Goal: Information Seeking & Learning: Learn about a topic

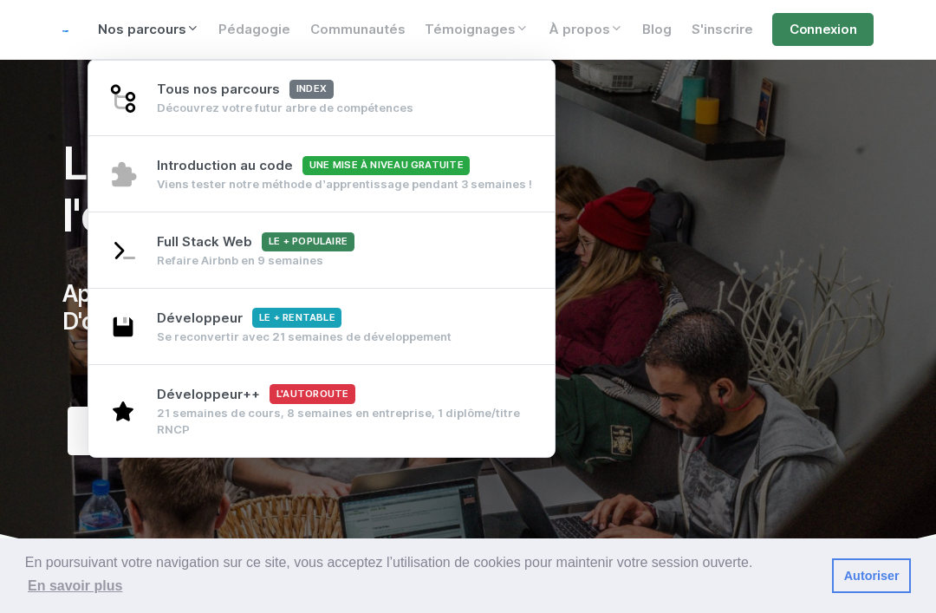
click at [356, 328] on div "Se reconvertir avec 21 semaines de développement" at bounding box center [304, 336] width 295 height 16
click at [171, 392] on link "Développeur++ L'autoroute 21 semaines de cours, 8 semaines en entreprise, 1 dip…" at bounding box center [321, 410] width 466 height 93
click at [146, 38] on link "Nos parcours" at bounding box center [148, 29] width 121 height 33
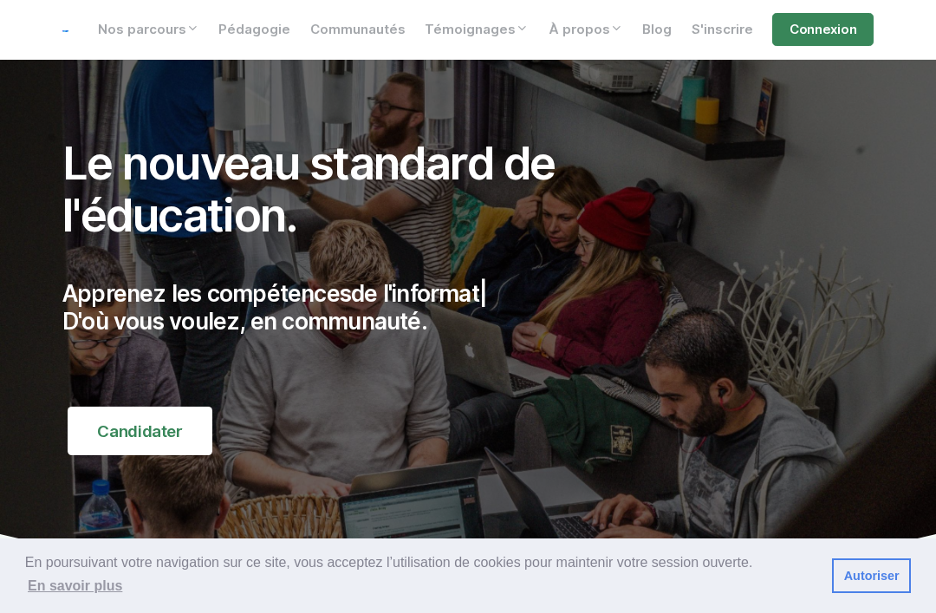
click at [139, 29] on link "Nos parcours" at bounding box center [148, 29] width 121 height 33
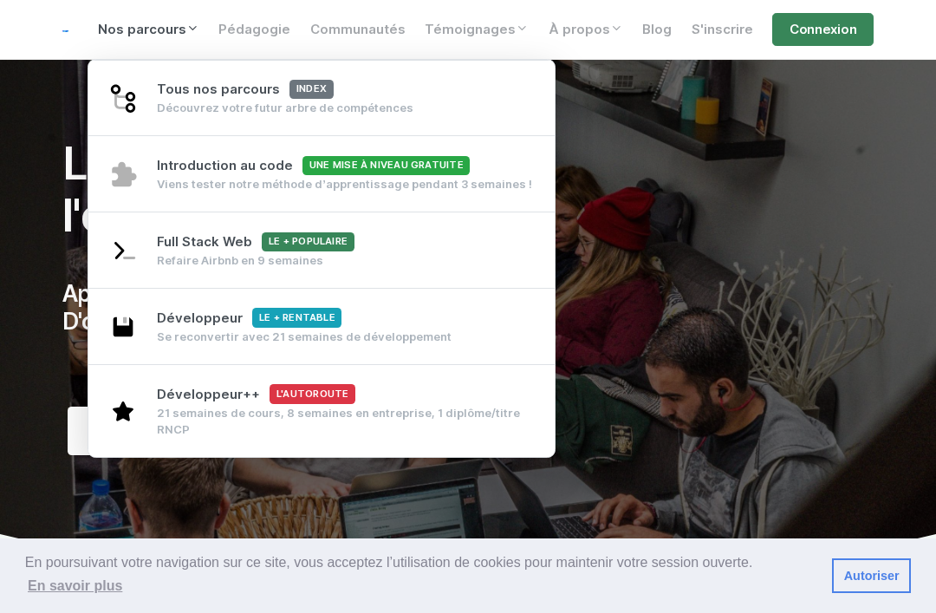
click at [198, 252] on div "Refaire Airbnb en 9 semaines" at bounding box center [255, 260] width 197 height 16
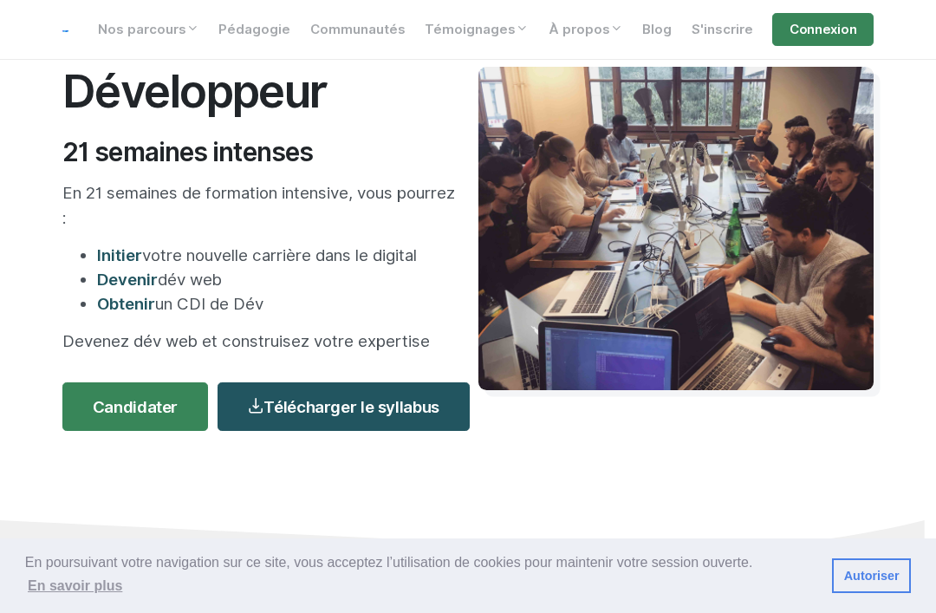
scroll to position [106, 0]
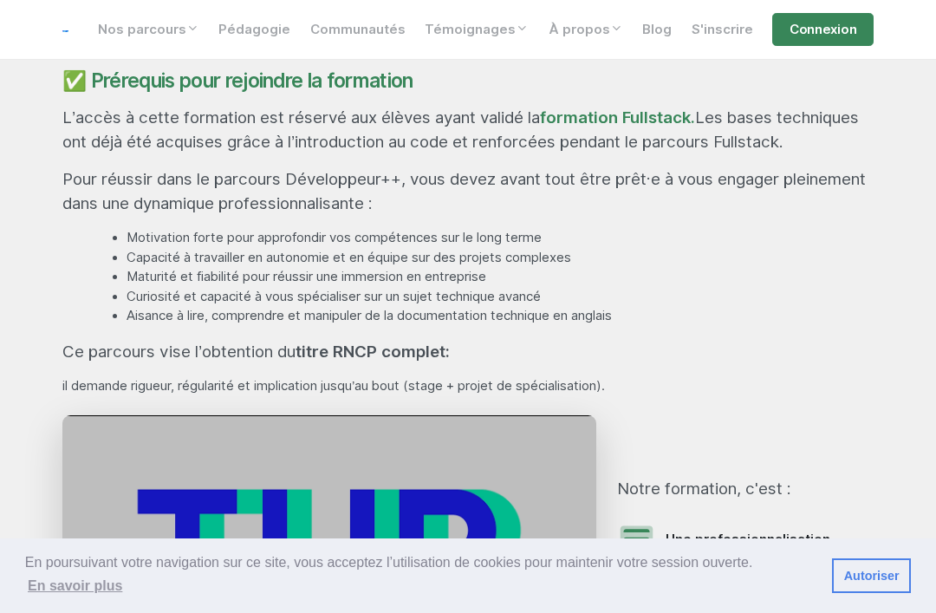
scroll to position [1703, 0]
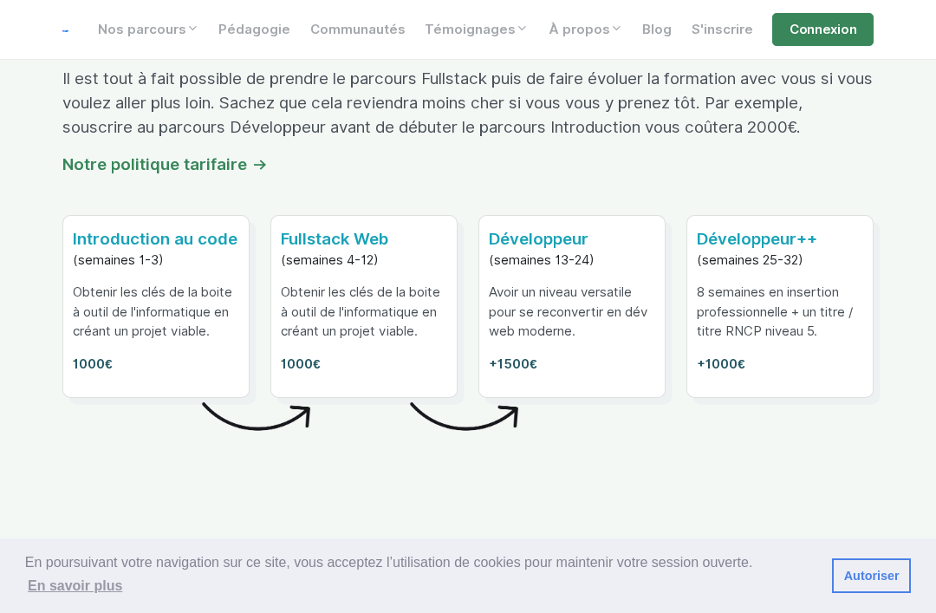
scroll to position [9351, 0]
click at [819, 283] on p "8 semaines en insertion professionnelle + un titre / titre RNCP niveau 5." at bounding box center [780, 312] width 166 height 59
click at [737, 313] on div "Développeur++ (semaines 25-32) 8 semaines en insertion professionnelle + un tit…" at bounding box center [779, 307] width 185 height 180
click at [116, 155] on link "Notre politique tarifaire" at bounding box center [165, 164] width 206 height 19
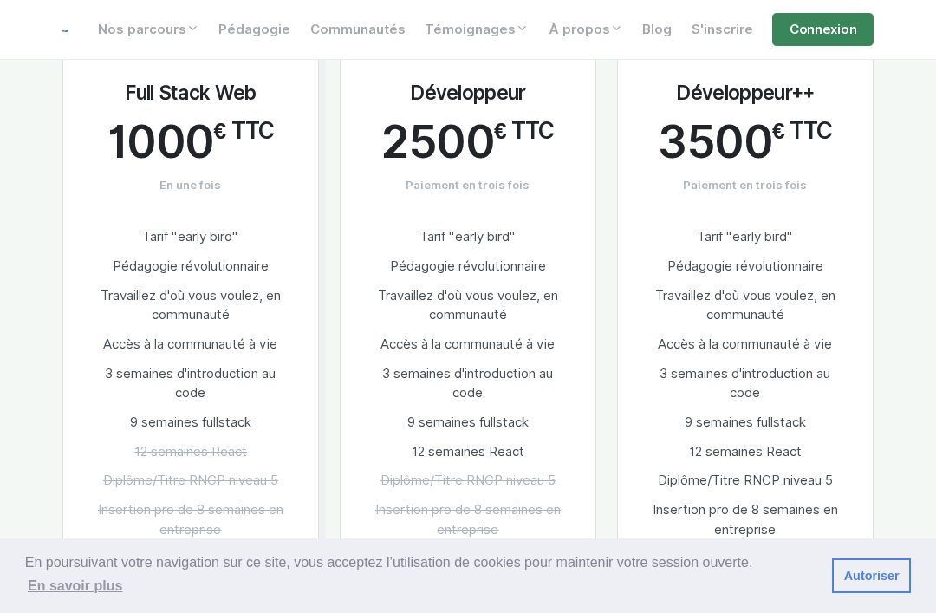
scroll to position [2088, 0]
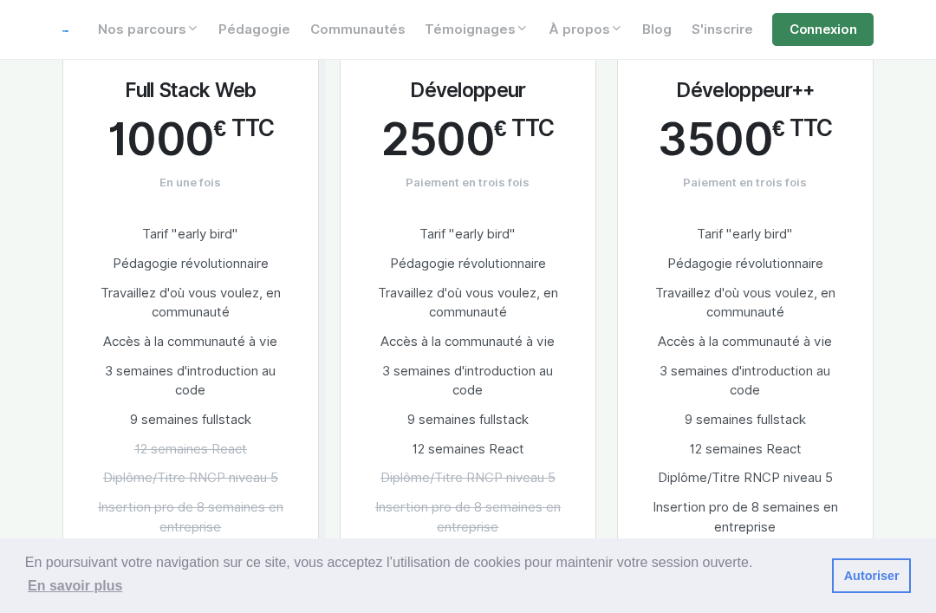
click at [885, 574] on link "Autoriser" at bounding box center [871, 575] width 79 height 35
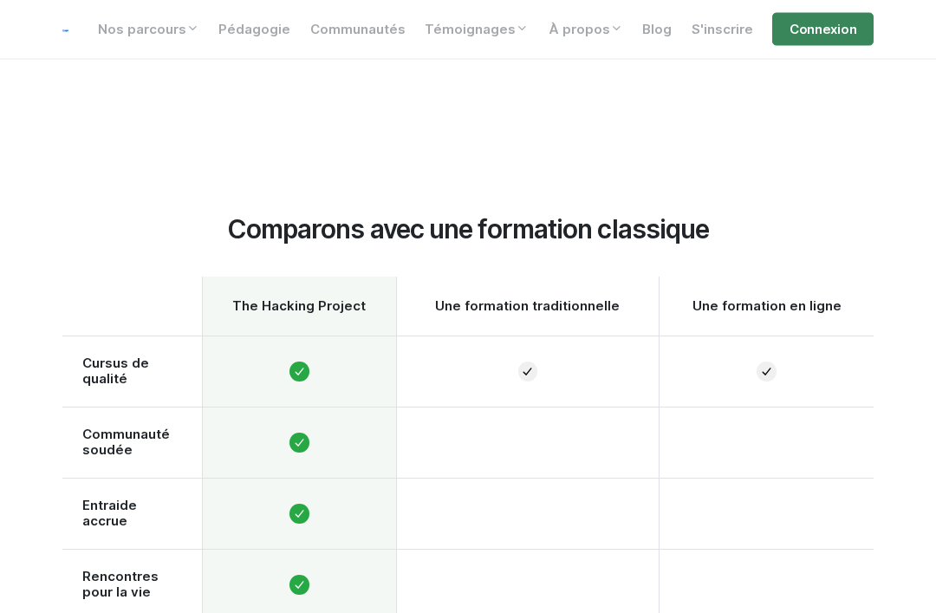
scroll to position [728, 0]
